Goal: Information Seeking & Learning: Find specific fact

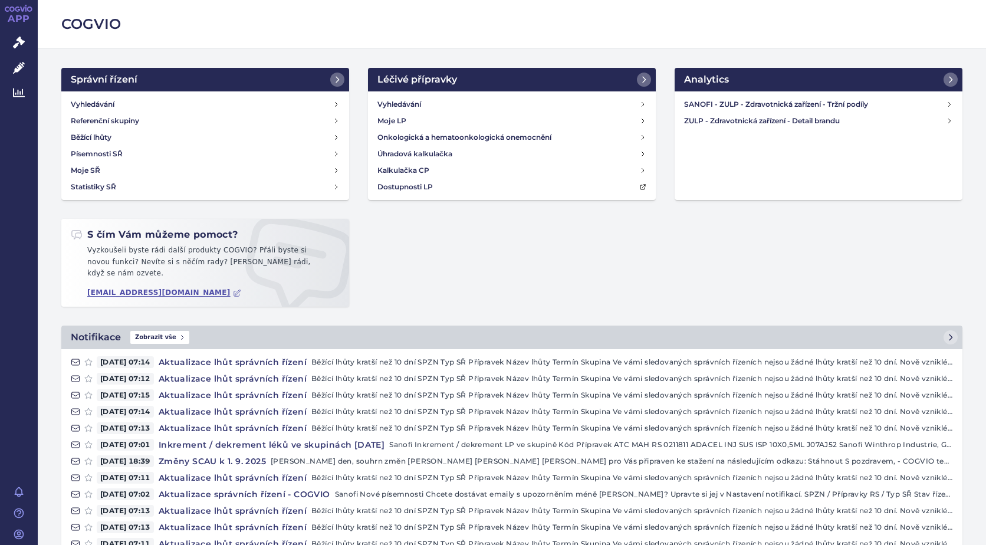
click at [89, 56] on main "Správní řízení Vyhledávání Referenční skupiny Běžící lhůty Písemnosti SŘ Moje S…" at bounding box center [512, 381] width 948 height 664
click at [77, 42] on span "Správní řízení" at bounding box center [78, 43] width 80 height 25
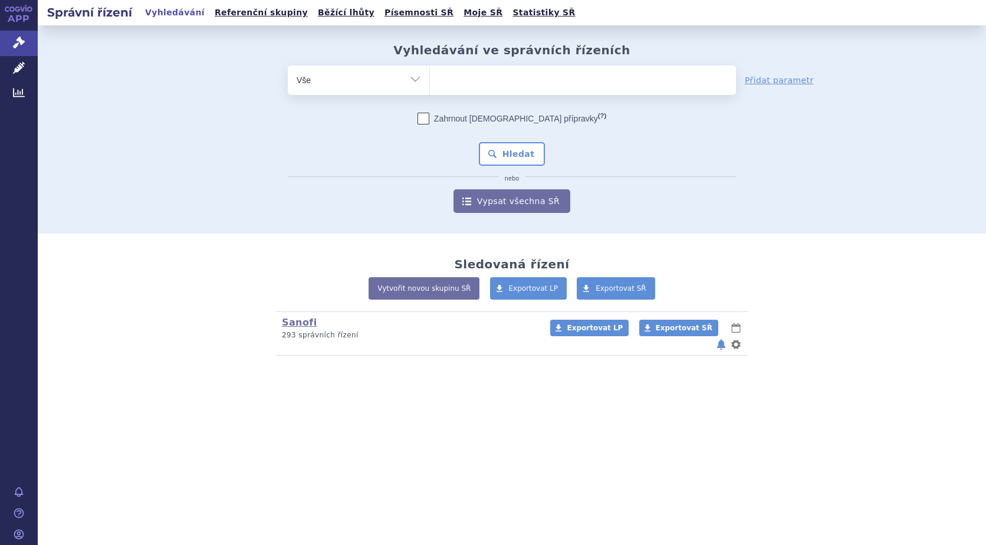
click at [471, 82] on ul at bounding box center [583, 77] width 306 height 25
click at [430, 82] on select at bounding box center [429, 79] width 1 height 29
type input "sa"
type input "sar"
type input "sarc"
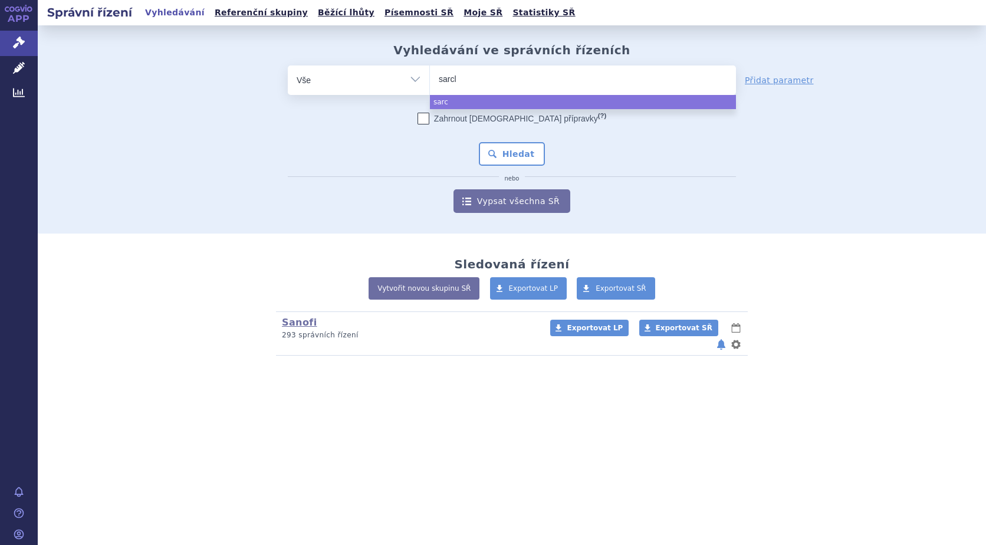
type input "sarcli"
type input "sarclisa"
select select "sarclisa"
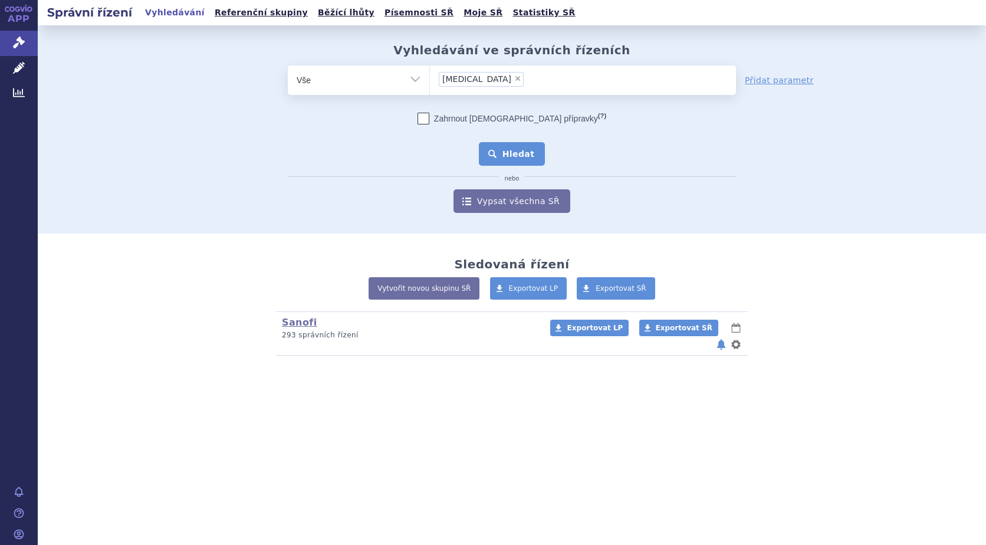
click at [522, 150] on button "Hledat" at bounding box center [512, 154] width 67 height 24
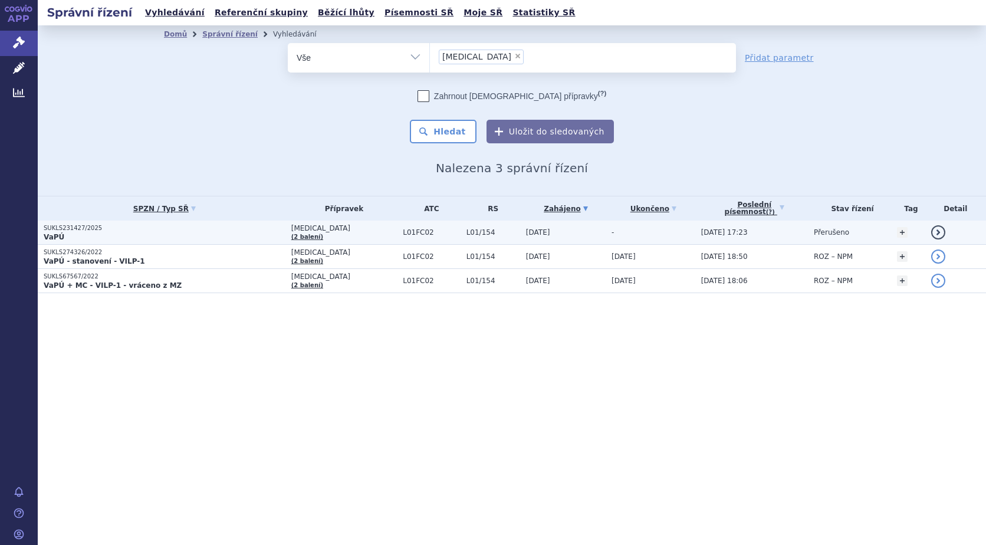
click at [936, 231] on link "detail" at bounding box center [938, 232] width 14 height 14
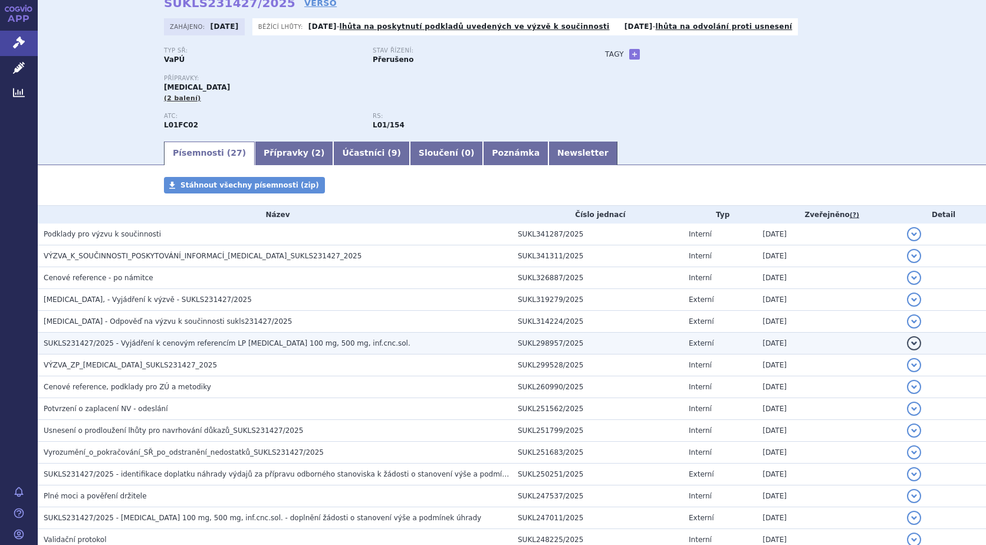
scroll to position [118, 0]
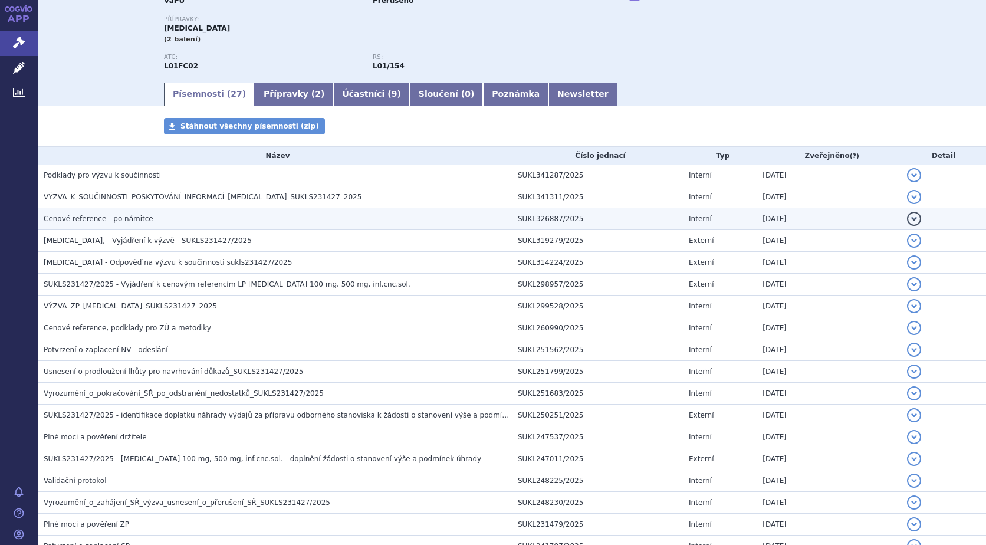
click at [907, 215] on button "detail" at bounding box center [914, 219] width 14 height 14
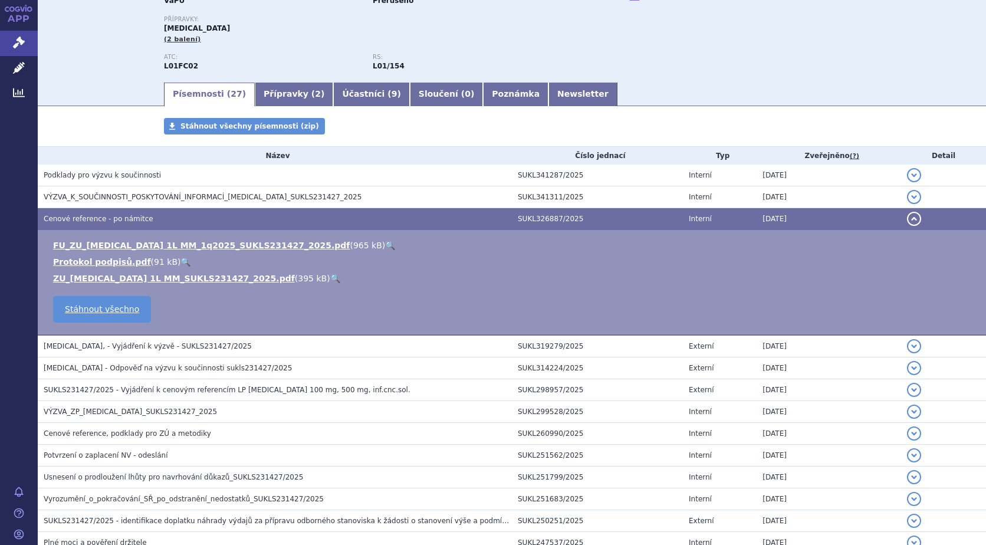
click at [385, 246] on link "🔍" at bounding box center [390, 245] width 10 height 9
click at [330, 279] on link "🔍" at bounding box center [335, 278] width 10 height 9
